Goal: Task Accomplishment & Management: Complete application form

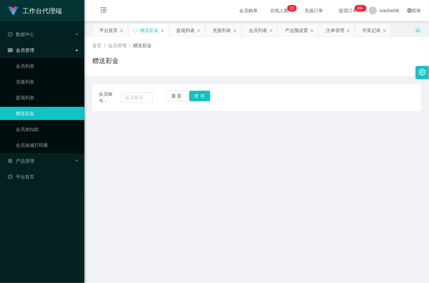
scroll to position [101, 0]
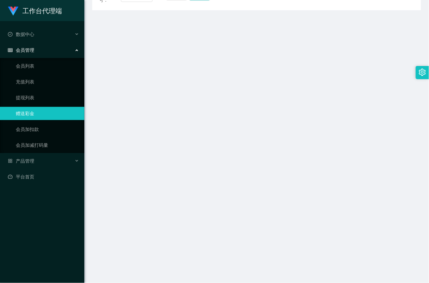
click at [46, 107] on link "赠送彩金" at bounding box center [47, 113] width 63 height 13
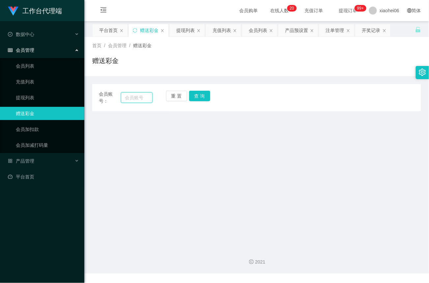
click at [138, 95] on input "text" at bounding box center [137, 97] width 32 height 11
paste input "81752031"
type input "81752031"
click at [197, 93] on button "查 询" at bounding box center [199, 96] width 21 height 11
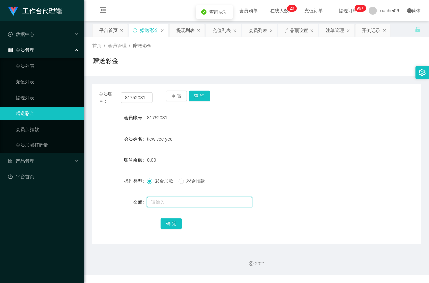
click at [164, 201] on input "text" at bounding box center [199, 202] width 105 height 11
type input "15"
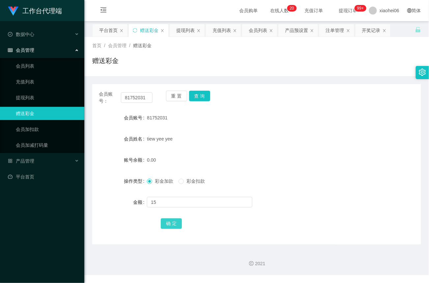
click at [169, 226] on button "确 定" at bounding box center [171, 223] width 21 height 11
drag, startPoint x: 150, startPoint y: 98, endPoint x: 21, endPoint y: 92, distance: 128.9
click at [21, 92] on section "工作台代理端 数据中心 会员管理 会员列表 充值列表 提现列表 赠送彩金 会员加扣款 会员加减打码量 产品管理 平台首页 保存配置 重置配置 整体风格设置 主…" at bounding box center [214, 137] width 429 height 275
paste input "tsw28"
type input "tsw28"
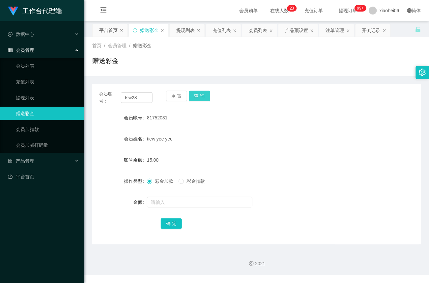
click at [196, 99] on button "查 询" at bounding box center [199, 96] width 21 height 11
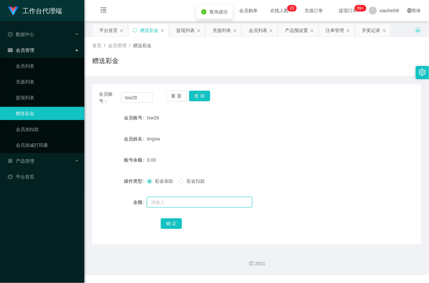
click at [177, 203] on input "text" at bounding box center [199, 202] width 105 height 11
type input "15"
drag, startPoint x: 177, startPoint y: 221, endPoint x: 165, endPoint y: 220, distance: 11.9
click at [177, 221] on button "确 定" at bounding box center [171, 223] width 21 height 11
click at [275, 205] on div at bounding box center [243, 201] width 192 height 13
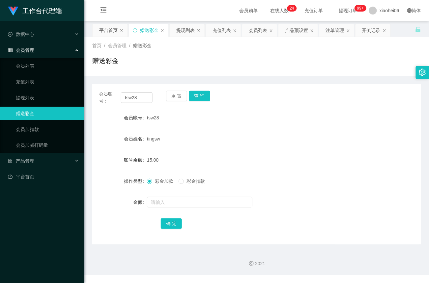
click at [354, 151] on form "会员账号 tsw28 会员姓名 tingsw 账号余额 15.00 操作类型 彩金加款 彩金扣款 金额 确 定" at bounding box center [256, 170] width 329 height 119
drag, startPoint x: 149, startPoint y: 99, endPoint x: 82, endPoint y: 95, distance: 67.9
click at [82, 95] on section "工作台代理端 数据中心 会员管理 会员列表 充值列表 提现列表 赠送彩金 会员加扣款 会员加减打码量 产品管理 平台首页 保存配置 重置配置 整体风格设置 主…" at bounding box center [214, 137] width 429 height 275
paste input "yusong"
type input "yusong"
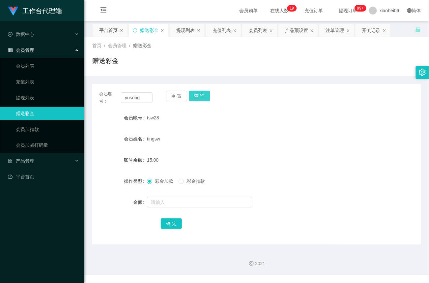
click at [202, 96] on button "查 询" at bounding box center [199, 96] width 21 height 11
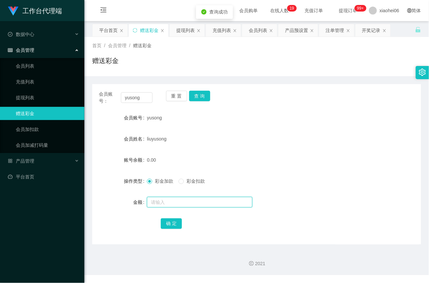
click at [174, 206] on input "text" at bounding box center [199, 202] width 105 height 11
type input "15"
click at [169, 223] on button "确 定" at bounding box center [171, 223] width 21 height 11
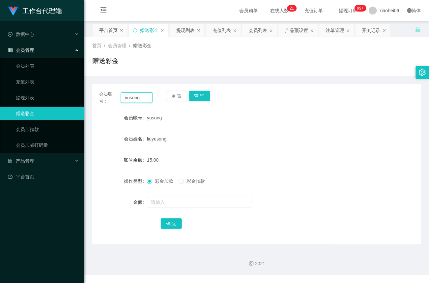
drag, startPoint x: 149, startPoint y: 96, endPoint x: 69, endPoint y: 89, distance: 80.7
click at [69, 89] on section "工作台代理端 数据中心 会员管理 会员列表 充值列表 提现列表 赠送彩金 会员加扣款 会员加减打码量 产品管理 平台首页 保存配置 重置配置 整体风格设置 主…" at bounding box center [214, 137] width 429 height 275
paste input "81116112"
type input "81116112"
click at [206, 95] on button "查 询" at bounding box center [199, 96] width 21 height 11
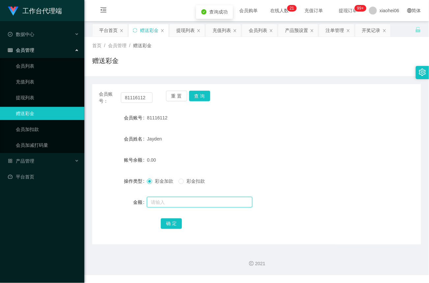
click at [171, 198] on input "text" at bounding box center [199, 202] width 105 height 11
type input "15"
click at [169, 222] on button "确 定" at bounding box center [171, 223] width 21 height 11
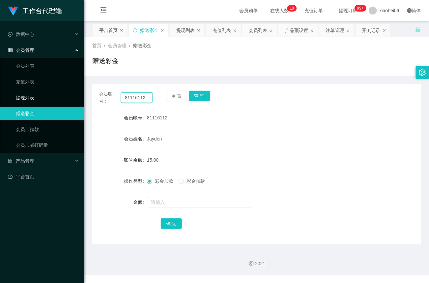
drag, startPoint x: 148, startPoint y: 98, endPoint x: 74, endPoint y: 96, distance: 74.1
click at [74, 96] on section "工作台代理端 数据中心 会员管理 会员列表 充值列表 提现列表 赠送彩金 会员加扣款 会员加减打码量 产品管理 平台首页 保存配置 重置配置 整体风格设置 主…" at bounding box center [214, 137] width 429 height 275
paste input "752031"
type input "81752031"
click at [201, 99] on button "查 询" at bounding box center [199, 96] width 21 height 11
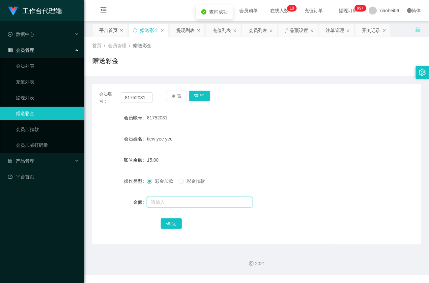
click at [164, 201] on input "text" at bounding box center [199, 202] width 105 height 11
type input "8"
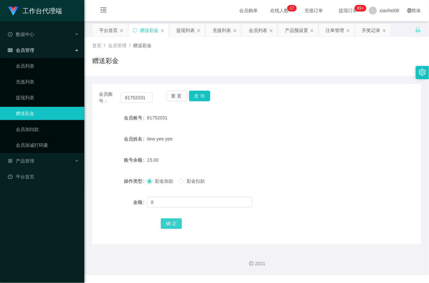
click at [174, 224] on button "确 定" at bounding box center [171, 223] width 21 height 11
drag, startPoint x: 146, startPoint y: 95, endPoint x: 78, endPoint y: 95, distance: 67.2
click at [78, 95] on section "工作台代理端 数据中心 会员管理 会员列表 充值列表 提现列表 赠送彩金 会员加扣款 会员加减打码量 产品管理 平台首页 保存配置 重置配置 整体风格设置 主…" at bounding box center [214, 137] width 429 height 275
paste input "tsw28"
type input "tsw28"
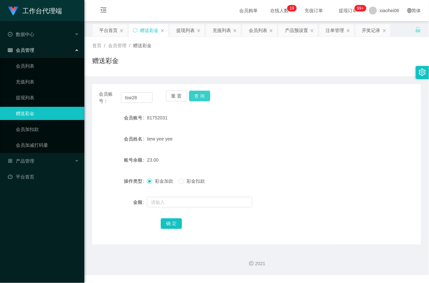
drag, startPoint x: 203, startPoint y: 96, endPoint x: 202, endPoint y: 100, distance: 4.0
click at [202, 97] on button "查 询" at bounding box center [199, 96] width 21 height 11
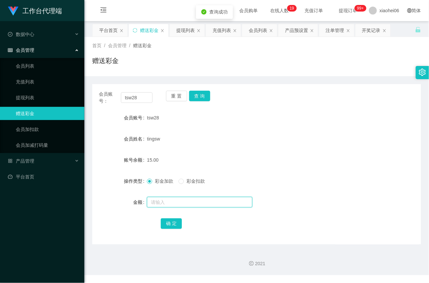
click at [169, 203] on input "text" at bounding box center [199, 202] width 105 height 11
type input "8"
click at [174, 222] on button "确 定" at bounding box center [171, 223] width 21 height 11
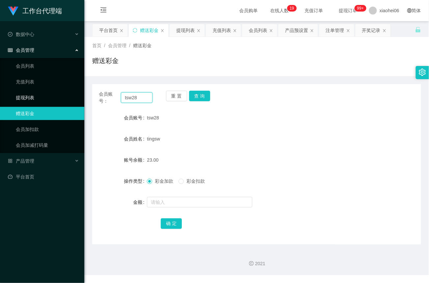
drag, startPoint x: 148, startPoint y: 98, endPoint x: 49, endPoint y: 97, distance: 98.8
click at [49, 97] on section "工作台代理端 数据中心 会员管理 会员列表 充值列表 提现列表 赠送彩金 会员加扣款 会员加减打码量 产品管理 平台首页 保存配置 重置配置 整体风格设置 主…" at bounding box center [214, 137] width 429 height 275
paste input "yusong"
type input "yusong"
drag, startPoint x: 202, startPoint y: 96, endPoint x: 202, endPoint y: 100, distance: 4.0
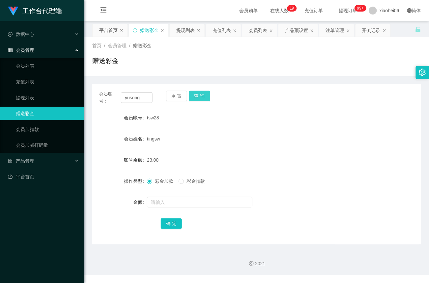
click at [202, 96] on button "查 询" at bounding box center [199, 96] width 21 height 11
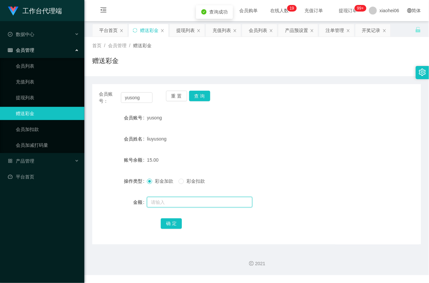
click at [176, 204] on input "text" at bounding box center [199, 202] width 105 height 11
type input "8"
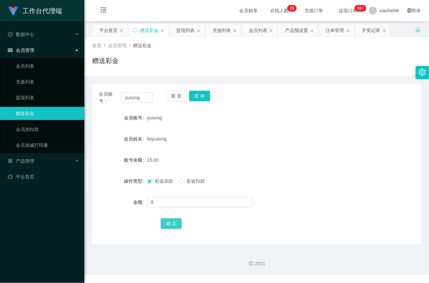
click at [178, 226] on button "确 定" at bounding box center [171, 223] width 21 height 11
drag, startPoint x: 143, startPoint y: 99, endPoint x: 63, endPoint y: 94, distance: 79.8
click at [62, 95] on section "工作台代理端 数据中心 会员管理 会员列表 充值列表 提现列表 赠送彩金 会员加扣款 会员加减打码量 产品管理 平台首页 保存配置 重置配置 整体风格设置 主…" at bounding box center [214, 137] width 429 height 275
paste input "81116112"
type input "81116112"
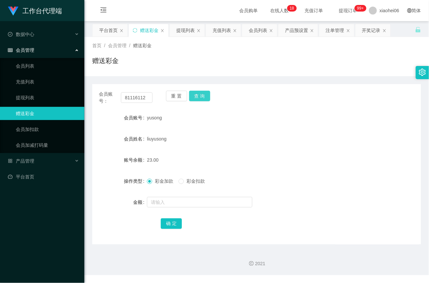
click at [202, 95] on button "查 询" at bounding box center [199, 96] width 21 height 11
click at [167, 207] on div at bounding box center [243, 201] width 192 height 13
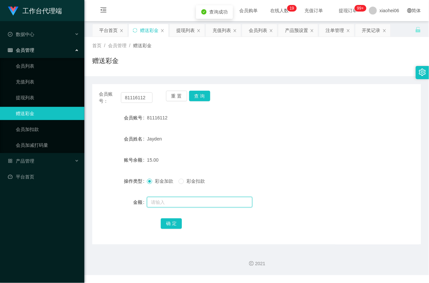
click at [171, 202] on input "text" at bounding box center [199, 202] width 105 height 11
type input "8"
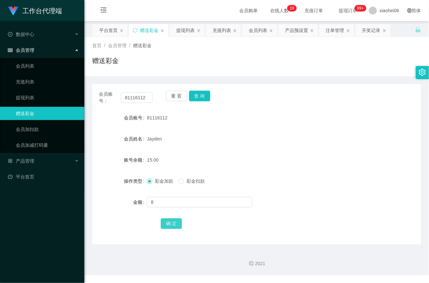
click at [173, 222] on button "确 定" at bounding box center [171, 223] width 21 height 11
drag, startPoint x: 271, startPoint y: 143, endPoint x: 254, endPoint y: 151, distance: 19.0
click at [271, 143] on div "Jayden" at bounding box center [243, 138] width 192 height 13
click at [233, 132] on div "Jayden" at bounding box center [243, 138] width 192 height 13
drag, startPoint x: 299, startPoint y: 120, endPoint x: 326, endPoint y: 96, distance: 35.7
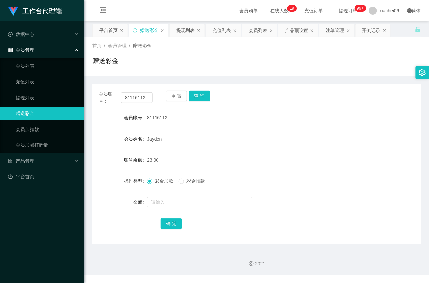
click at [300, 120] on div "81116112" at bounding box center [243, 117] width 192 height 13
click at [201, 95] on button "查 询" at bounding box center [199, 96] width 21 height 11
drag, startPoint x: 253, startPoint y: 136, endPoint x: 138, endPoint y: 110, distance: 118.0
click at [252, 136] on div "Jayden" at bounding box center [243, 138] width 192 height 13
drag, startPoint x: 148, startPoint y: 95, endPoint x: 24, endPoint y: 96, distance: 123.8
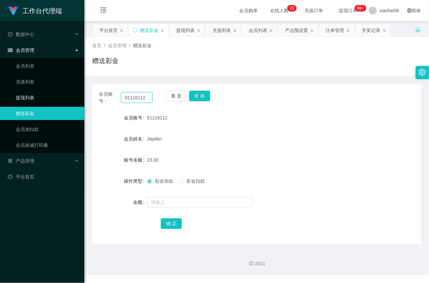
click at [20, 96] on section "工作台代理端 数据中心 会员管理 会员列表 充值列表 提现列表 赠送彩金 会员加扣款 会员加减打码量 产品管理 平台首页 保存配置 重置配置 整体风格设置 主…" at bounding box center [214, 137] width 429 height 275
paste input "tsw28"
type input "tsw28"
click at [190, 98] on button "查 询" at bounding box center [199, 96] width 21 height 11
drag, startPoint x: 146, startPoint y: 98, endPoint x: 33, endPoint y: 85, distance: 113.4
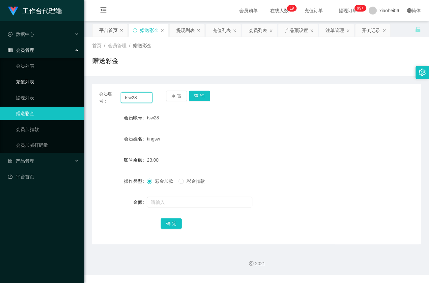
click at [33, 85] on section "工作台代理端 数据中心 会员管理 会员列表 充值列表 提现列表 赠送彩金 会员加扣款 会员加减打码量 产品管理 平台首页 保存配置 重置配置 整体风格设置 主…" at bounding box center [214, 137] width 429 height 275
drag, startPoint x: 205, startPoint y: 99, endPoint x: 194, endPoint y: 124, distance: 28.0
click at [205, 99] on button "查 询" at bounding box center [199, 96] width 21 height 11
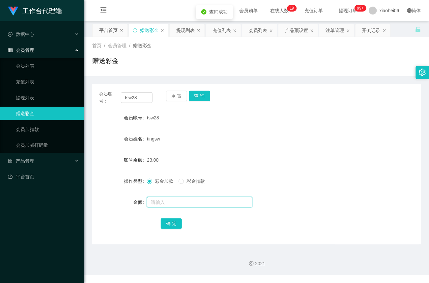
click at [158, 202] on input "text" at bounding box center [199, 202] width 105 height 11
type input "8"
drag, startPoint x: 169, startPoint y: 220, endPoint x: 181, endPoint y: 222, distance: 11.9
click at [169, 221] on button "确 定" at bounding box center [171, 223] width 21 height 11
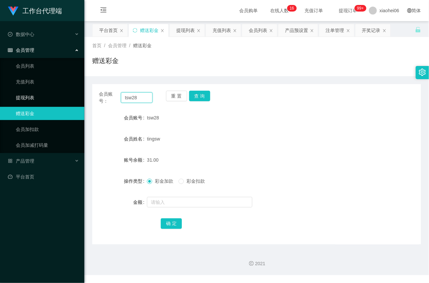
drag, startPoint x: 146, startPoint y: 100, endPoint x: 65, endPoint y: 90, distance: 81.3
click at [59, 92] on section "工作台代理端 数据中心 会员管理 会员列表 充值列表 提现列表 赠送彩金 会员加扣款 会员加减打码量 产品管理 平台首页 保存配置 重置配置 整体风格设置 主…" at bounding box center [214, 137] width 429 height 275
paste input "yusong"
type input "yusong"
drag, startPoint x: 198, startPoint y: 97, endPoint x: 196, endPoint y: 102, distance: 5.0
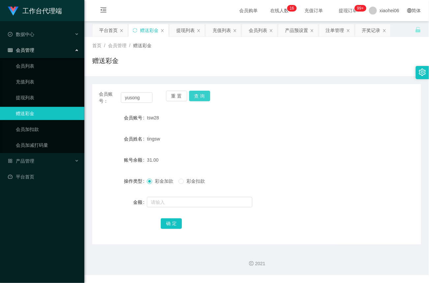
click at [198, 98] on button "查 询" at bounding box center [199, 96] width 21 height 11
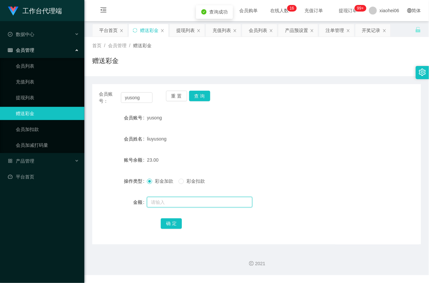
click at [165, 198] on input "text" at bounding box center [199, 202] width 105 height 11
type input "8"
click at [175, 227] on button "确 定" at bounding box center [171, 223] width 21 height 11
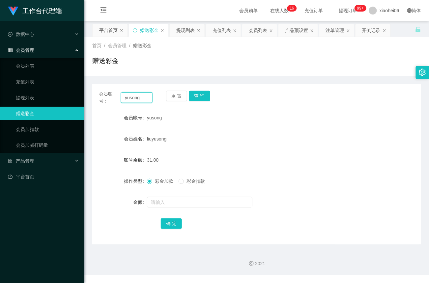
drag, startPoint x: 149, startPoint y: 99, endPoint x: -14, endPoint y: 87, distance: 163.7
click at [0, 87] on html "工作台代理端 数据中心 会员管理 会员列表 充值列表 提现列表 赠送彩金 会员加扣款 会员加减打码量 产品管理 平台首页 保存配置 重置配置 整体风格设置 主…" at bounding box center [214, 141] width 429 height 283
paste input "81752031"
type input "81752031"
click at [199, 96] on button "查 询" at bounding box center [199, 96] width 21 height 11
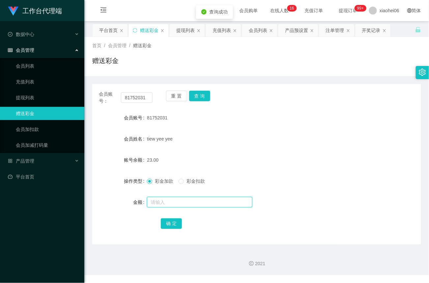
click at [183, 200] on input "text" at bounding box center [199, 202] width 105 height 11
type input "8"
click at [176, 224] on button "确 定" at bounding box center [171, 223] width 21 height 11
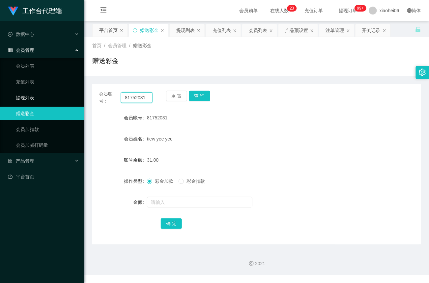
drag, startPoint x: 149, startPoint y: 97, endPoint x: 69, endPoint y: 97, distance: 80.0
click at [69, 97] on section "工作台代理端 数据中心 会员管理 会员列表 充值列表 提现列表 赠送彩金 会员加扣款 会员加减打码量 产品管理 平台首页 保存配置 重置配置 整体风格设置 主…" at bounding box center [214, 137] width 429 height 275
paste input "116112"
type input "81116112"
click at [208, 99] on button "查 询" at bounding box center [199, 96] width 21 height 11
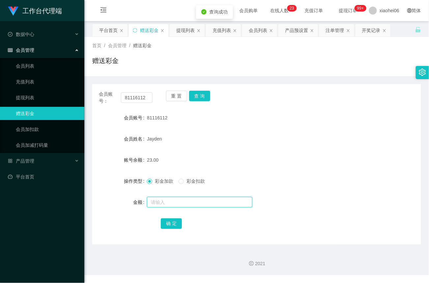
click at [177, 204] on input "text" at bounding box center [199, 202] width 105 height 11
type input "8"
drag, startPoint x: 171, startPoint y: 224, endPoint x: 174, endPoint y: 221, distance: 4.0
click at [171, 224] on button "确 定" at bounding box center [171, 223] width 21 height 11
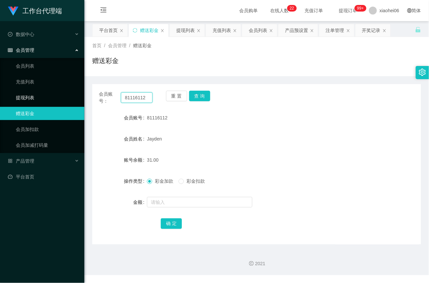
drag, startPoint x: 148, startPoint y: 96, endPoint x: 14, endPoint y: 95, distance: 134.7
click at [14, 95] on section "工作台代理端 数据中心 会员管理 会员列表 充值列表 提现列表 赠送彩金 会员加扣款 会员加减打码量 产品管理 平台首页 保存配置 重置配置 整体风格设置 主…" at bounding box center [214, 137] width 429 height 275
paste input "yusong"
type input "yusong"
click at [202, 96] on button "查 询" at bounding box center [199, 96] width 21 height 11
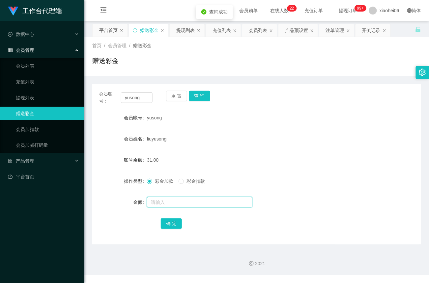
click at [169, 201] on input "text" at bounding box center [199, 202] width 105 height 11
type input "500"
drag, startPoint x: 259, startPoint y: 153, endPoint x: 263, endPoint y: 153, distance: 4.0
click at [260, 153] on div "31.00" at bounding box center [243, 159] width 192 height 13
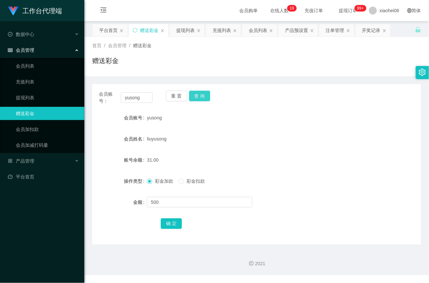
click at [198, 97] on button "查 询" at bounding box center [199, 96] width 21 height 11
click at [198, 97] on button "查 询" at bounding box center [203, 96] width 28 height 11
click at [199, 98] on div "重 置 查 询" at bounding box center [193, 98] width 54 height 14
click at [203, 96] on button "查 询" at bounding box center [199, 96] width 21 height 11
click at [203, 98] on div "重 置 查 询" at bounding box center [193, 98] width 54 height 14
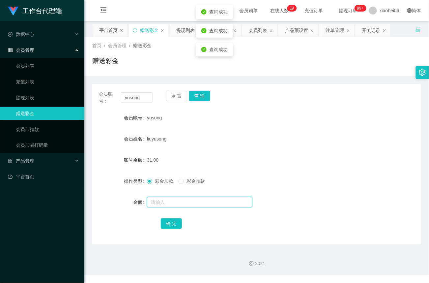
click at [164, 202] on input "text" at bounding box center [199, 202] width 105 height 11
type input "500"
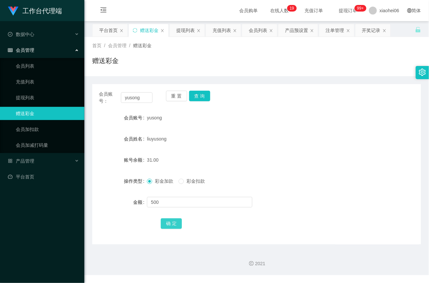
click at [173, 220] on button "确 定" at bounding box center [171, 223] width 21 height 11
click at [206, 95] on button "查 询" at bounding box center [199, 96] width 21 height 11
